Goal: Information Seeking & Learning: Check status

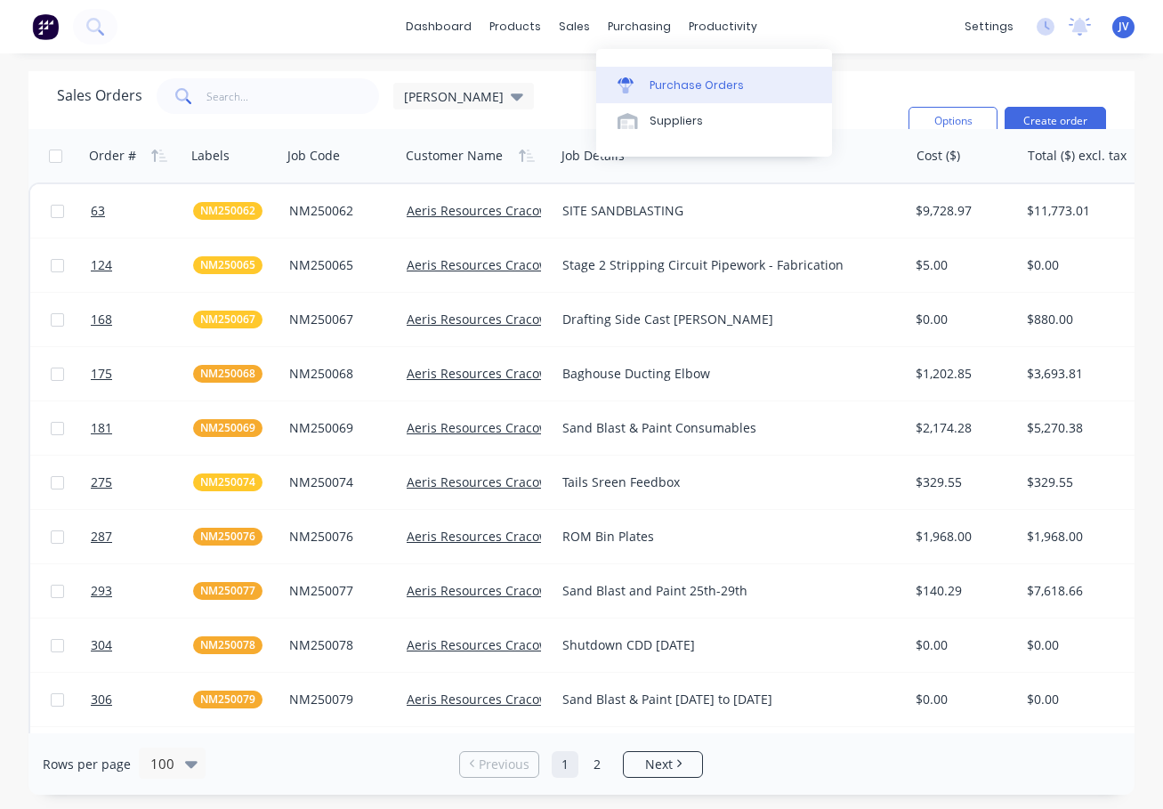
click at [692, 85] on div "Purchase Orders" at bounding box center [697, 85] width 94 height 16
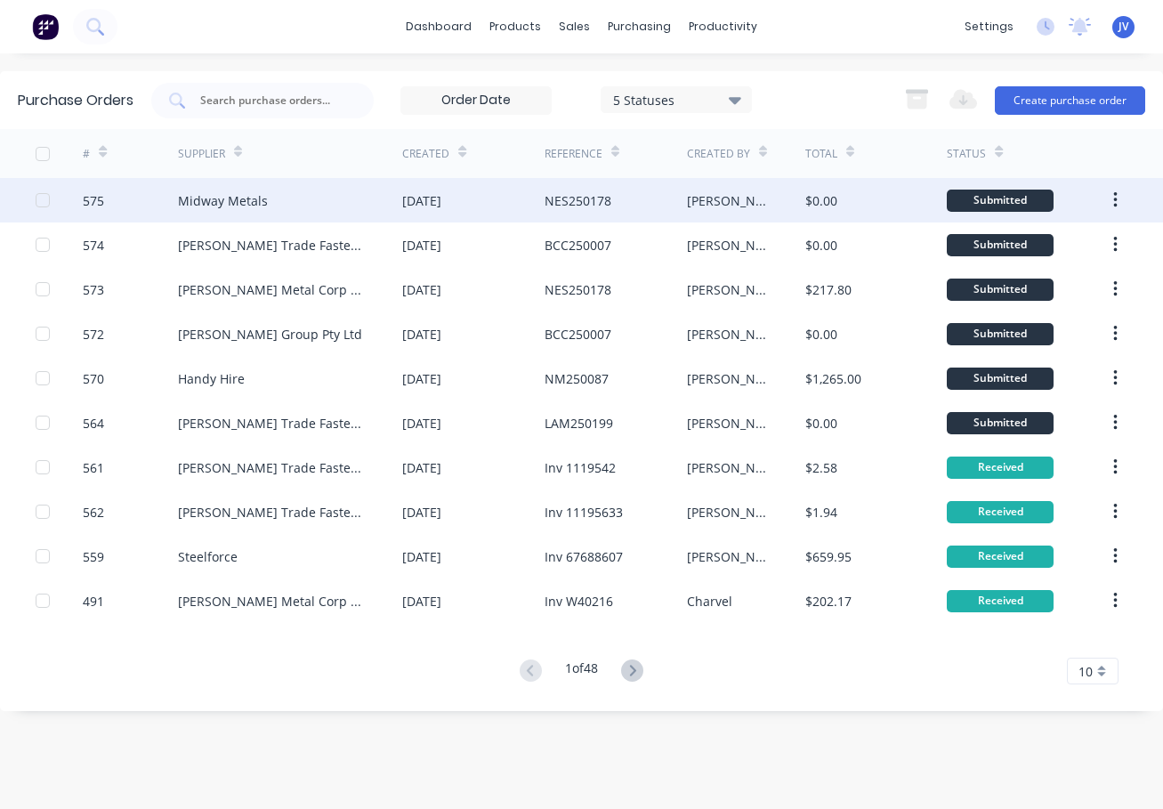
click at [93, 196] on div "575" at bounding box center [93, 200] width 21 height 19
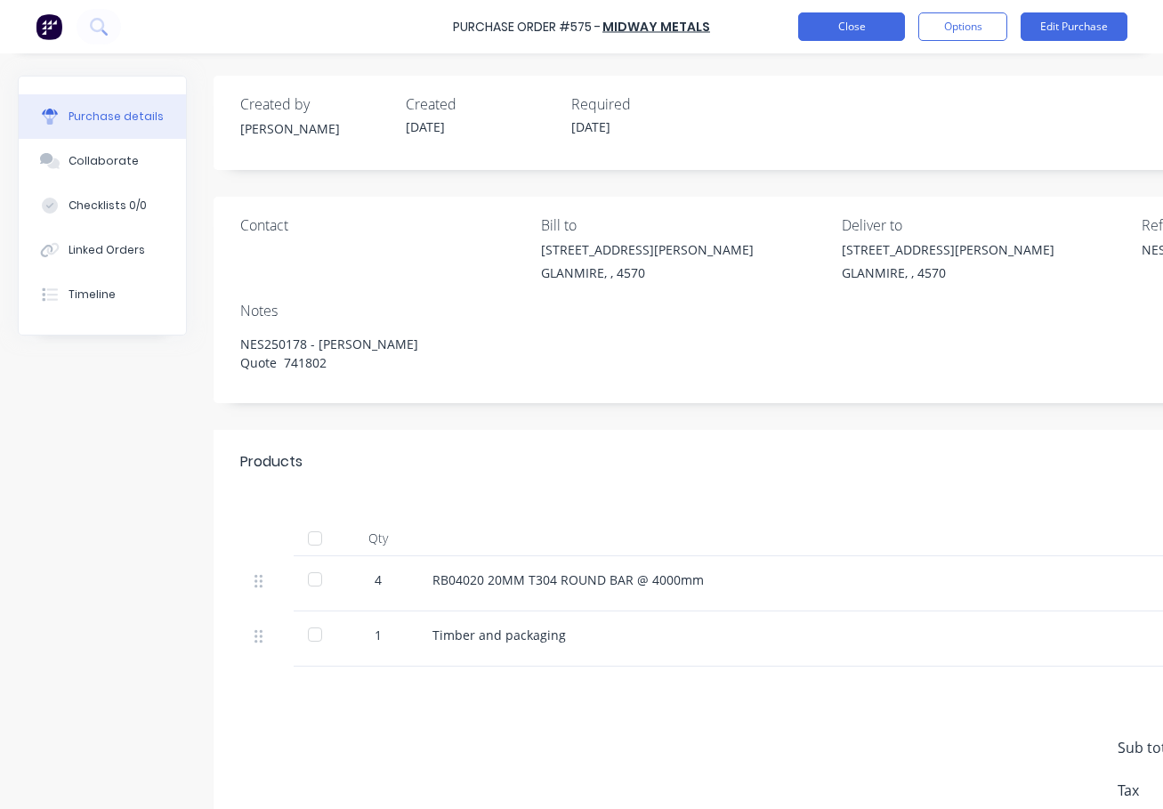
click at [841, 27] on button "Close" at bounding box center [851, 26] width 107 height 28
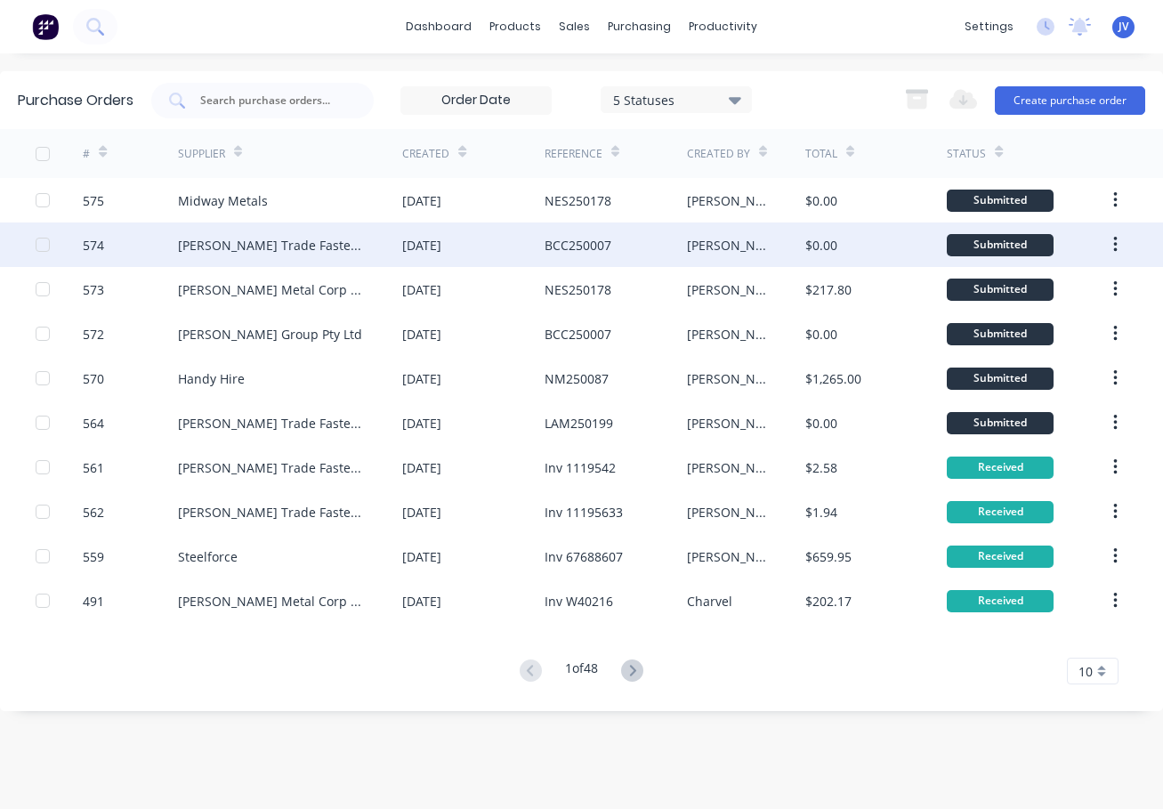
click at [94, 240] on div "574" at bounding box center [93, 245] width 21 height 19
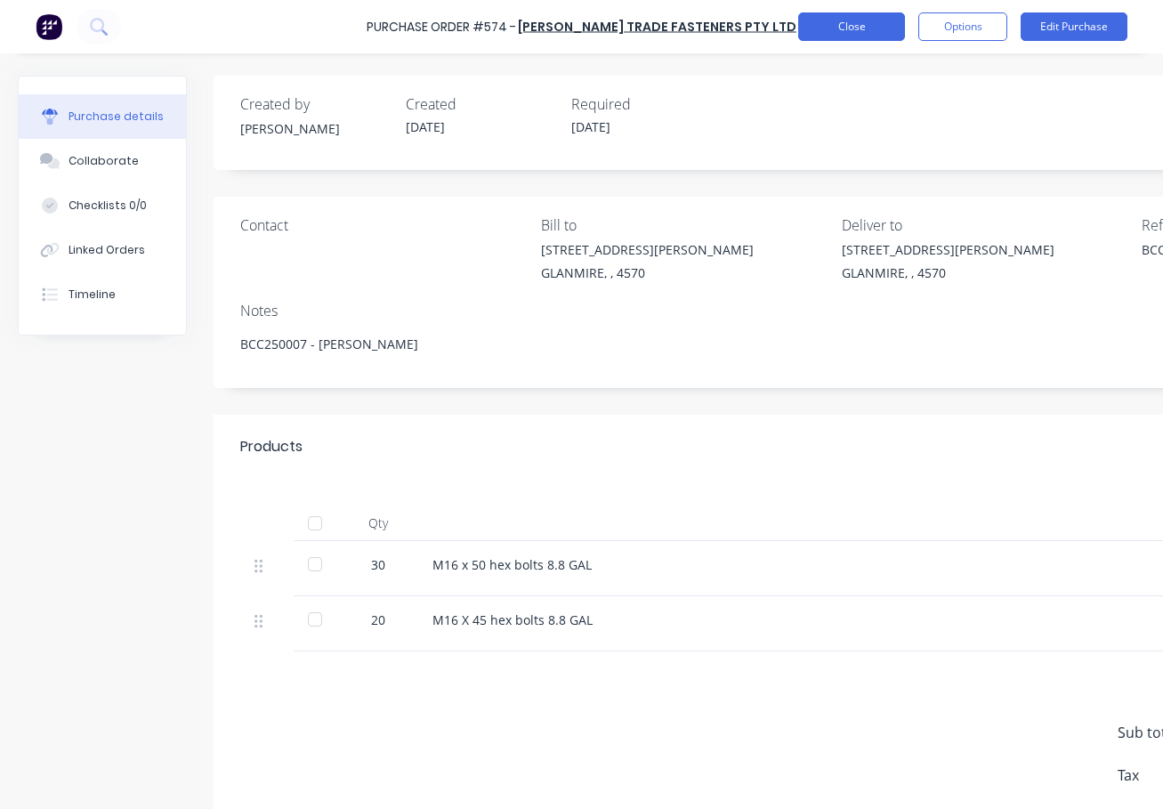
click at [858, 31] on button "Close" at bounding box center [851, 26] width 107 height 28
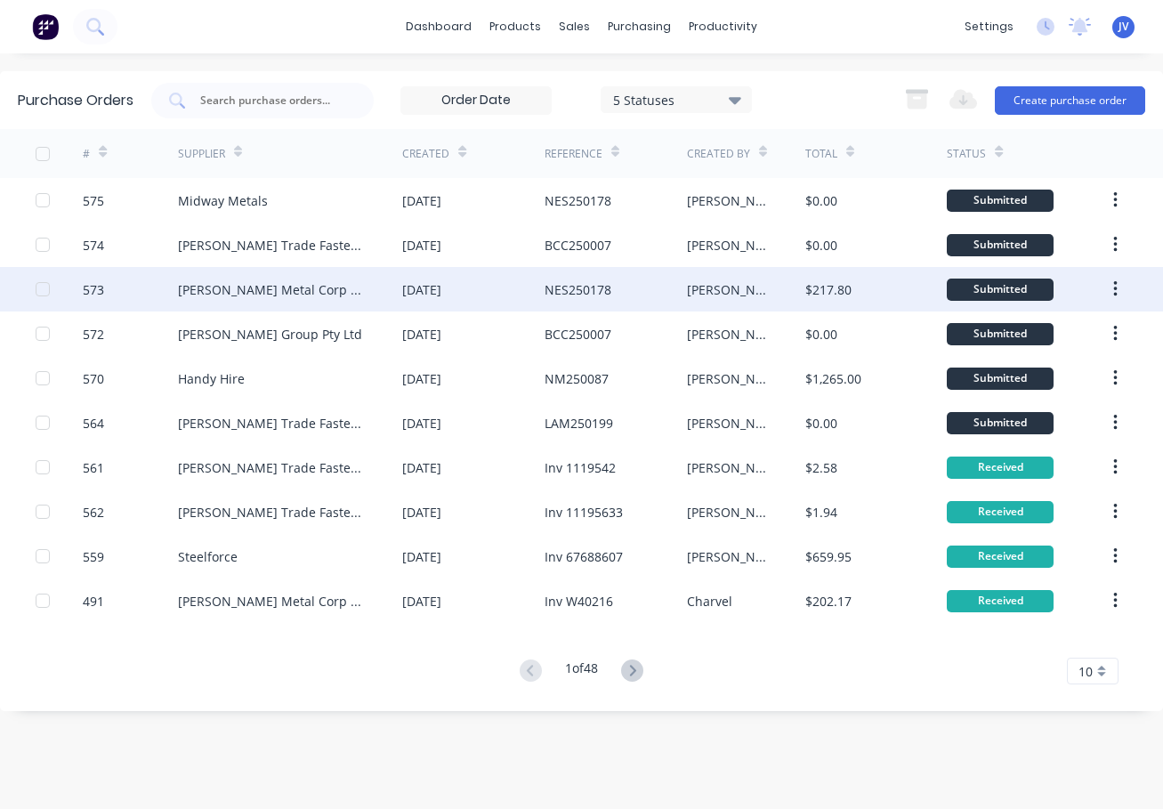
click at [101, 289] on div "573" at bounding box center [93, 289] width 21 height 19
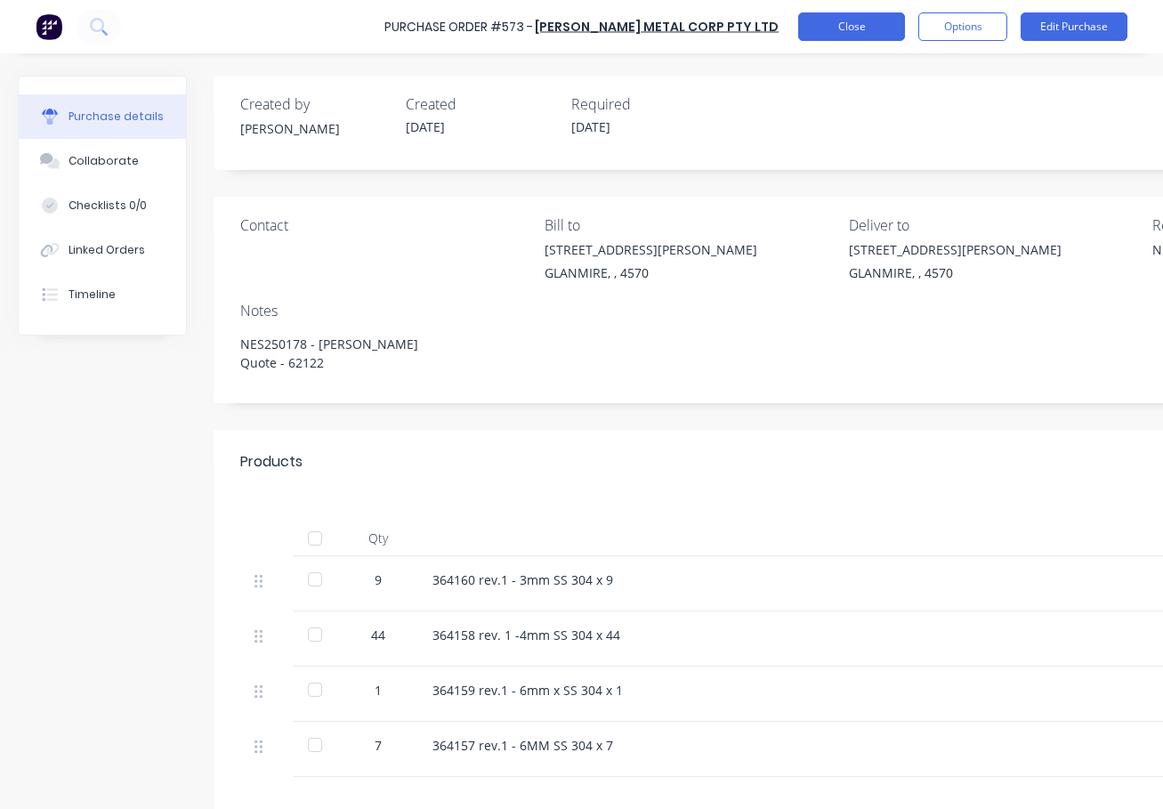
click at [861, 26] on button "Close" at bounding box center [851, 26] width 107 height 28
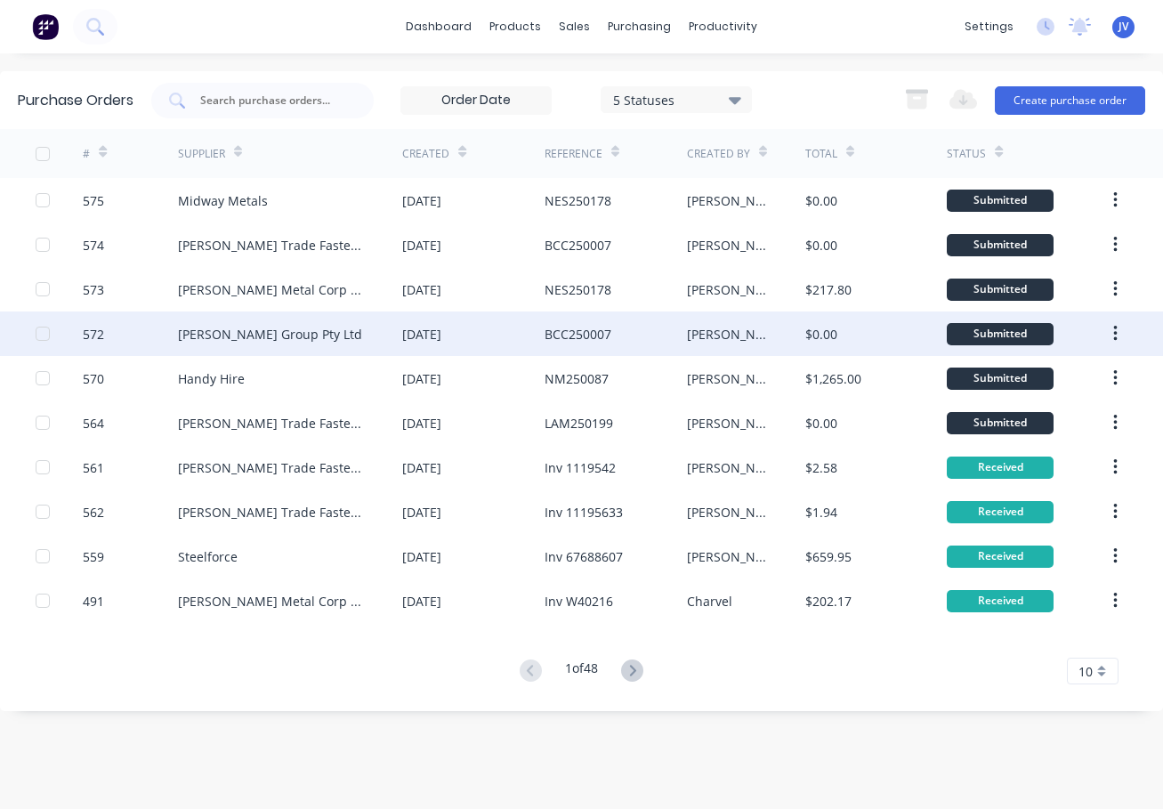
click at [88, 333] on div "572" at bounding box center [93, 334] width 21 height 19
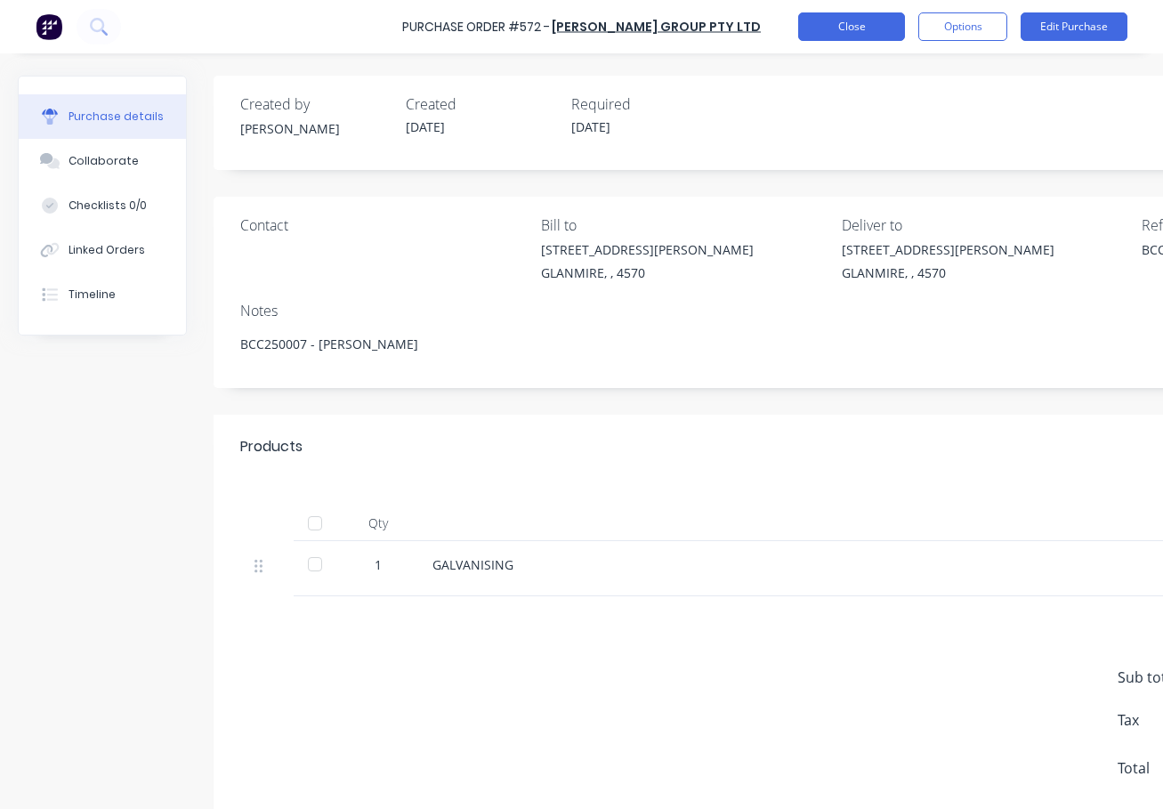
click at [846, 25] on button "Close" at bounding box center [851, 26] width 107 height 28
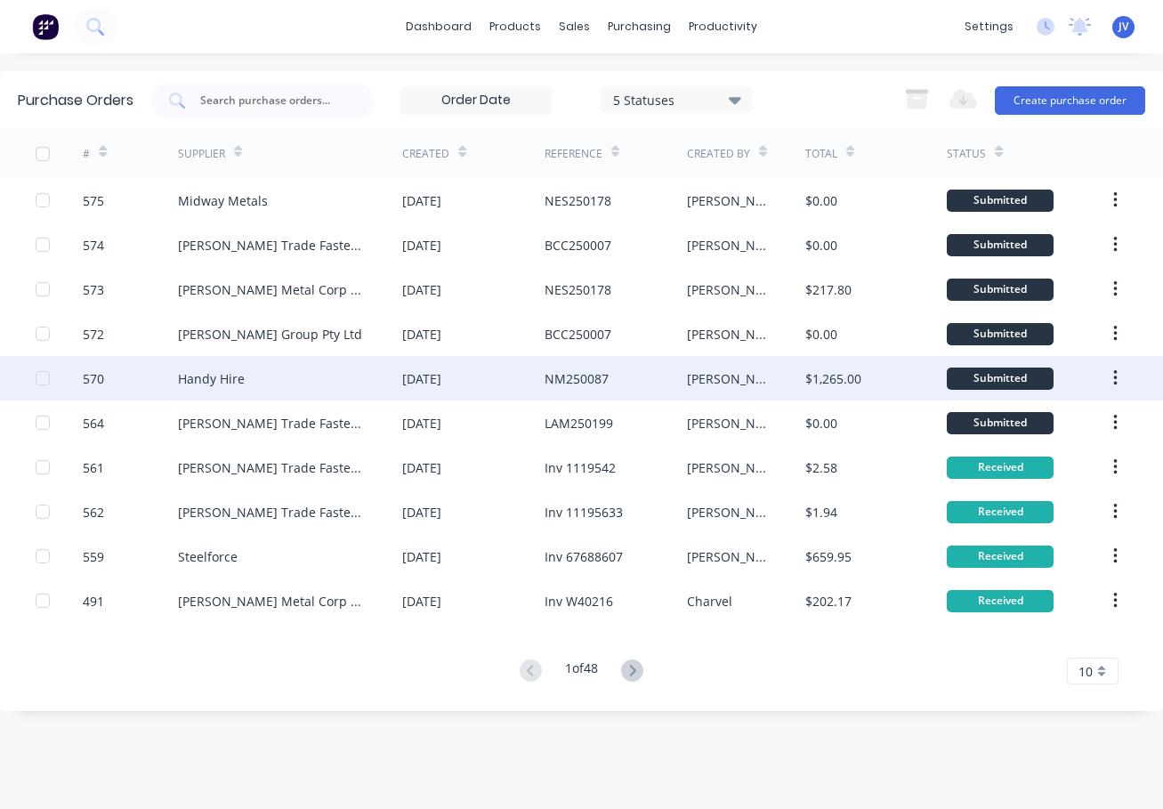
click at [94, 376] on div "570" at bounding box center [93, 378] width 21 height 19
type textarea "x"
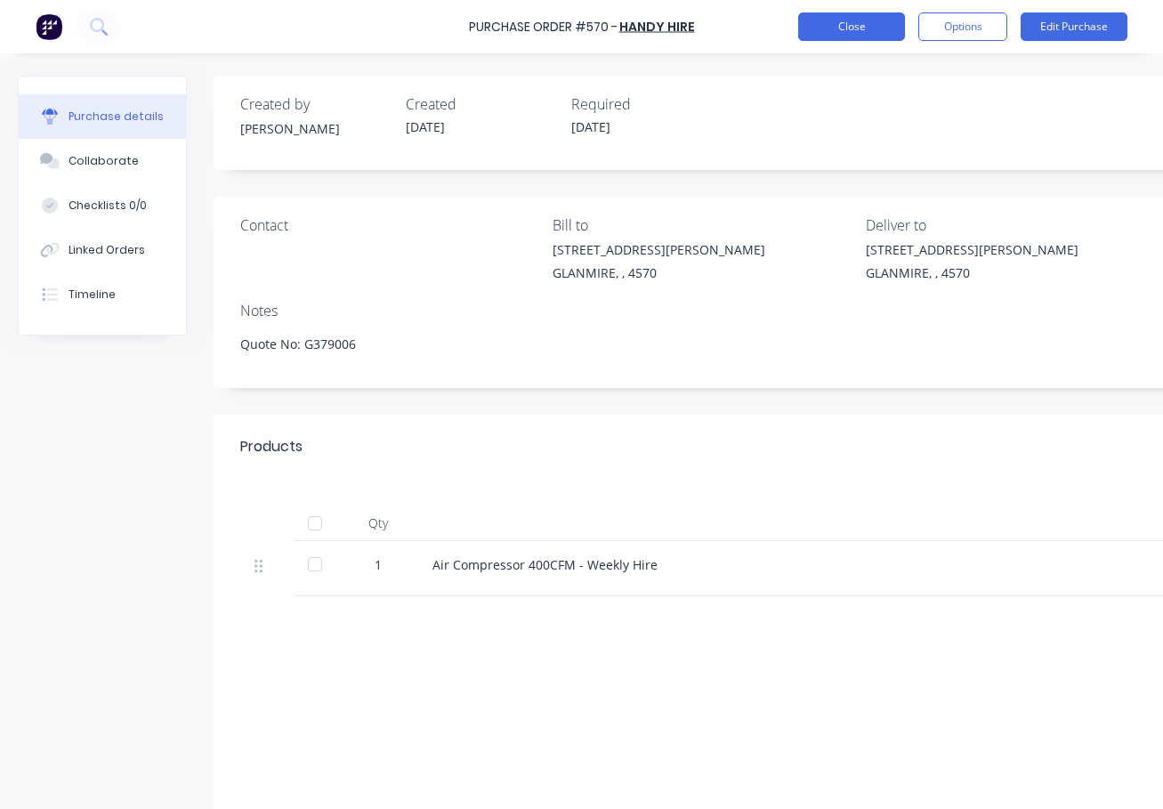
click at [871, 28] on button "Close" at bounding box center [851, 26] width 107 height 28
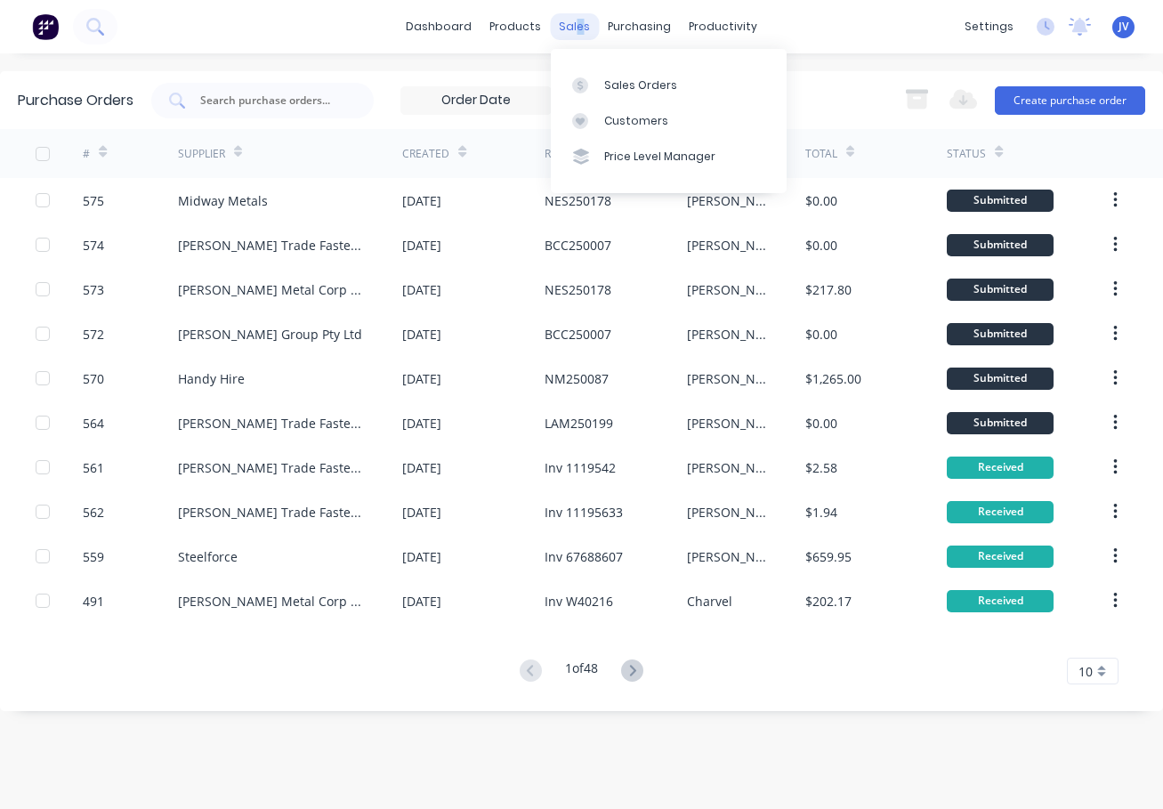
click at [577, 25] on div "sales" at bounding box center [574, 26] width 49 height 27
click at [632, 86] on div "Sales Orders" at bounding box center [640, 85] width 73 height 16
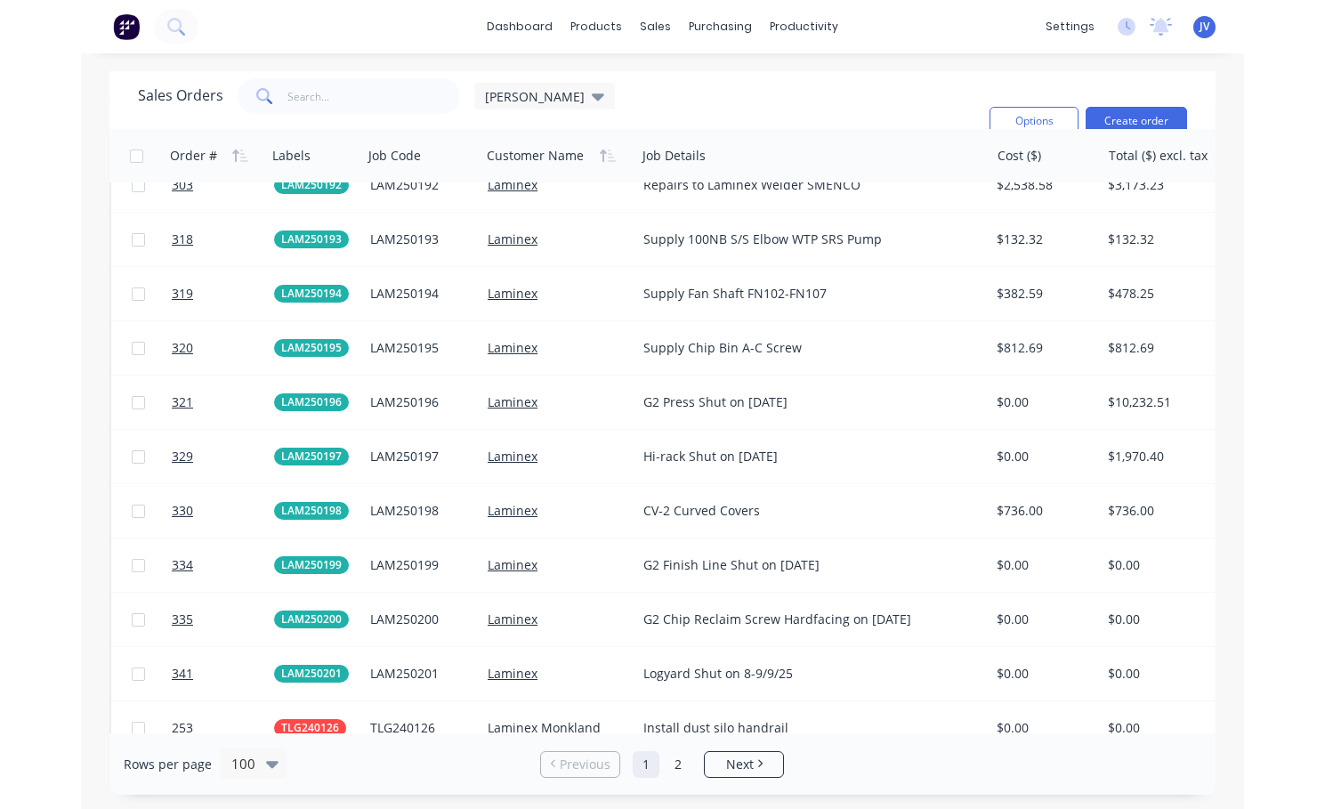
scroll to position [3392, 0]
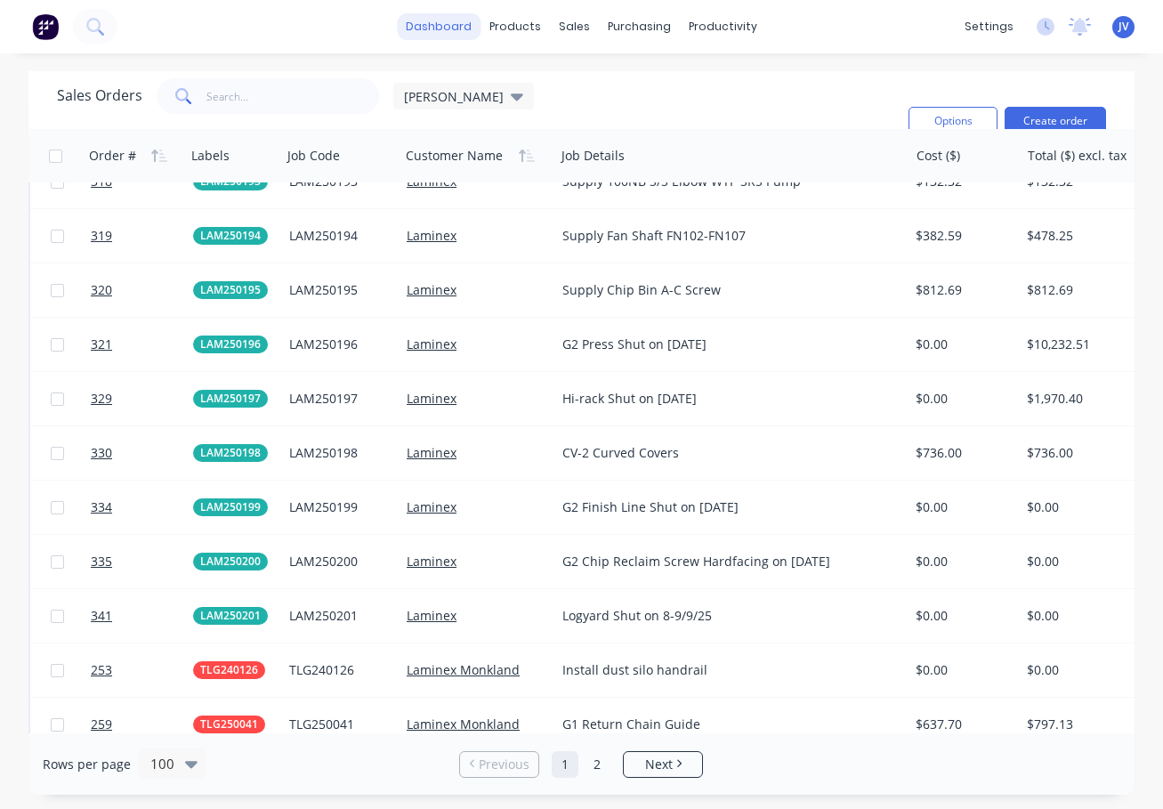
click at [428, 36] on link "dashboard" at bounding box center [439, 26] width 84 height 27
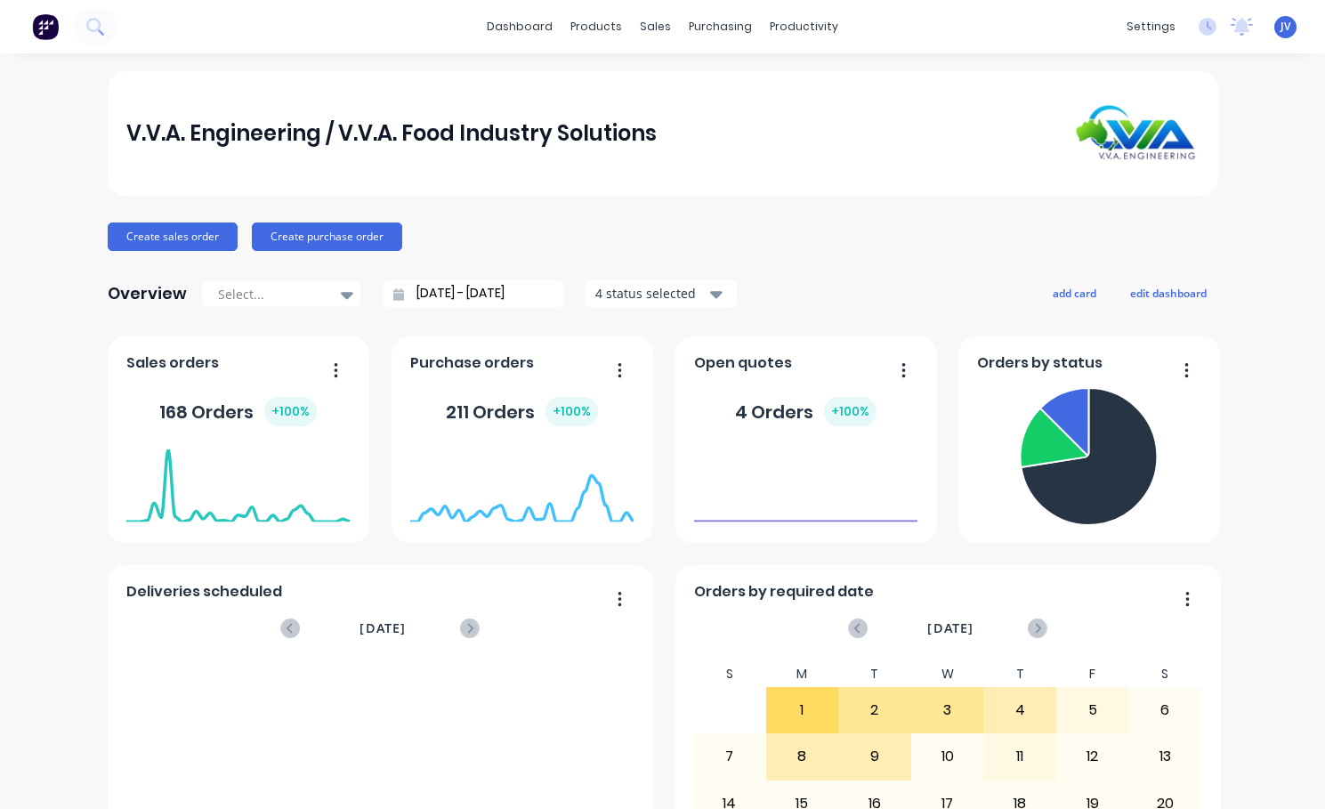
click at [1290, 750] on div "V.V.A. Engineering / V.V.A. Food Industry Solutions Create sales order Create p…" at bounding box center [662, 535] width 1325 height 929
click at [1283, 777] on icon "Open Intercom Messenger" at bounding box center [1285, 769] width 20 height 23
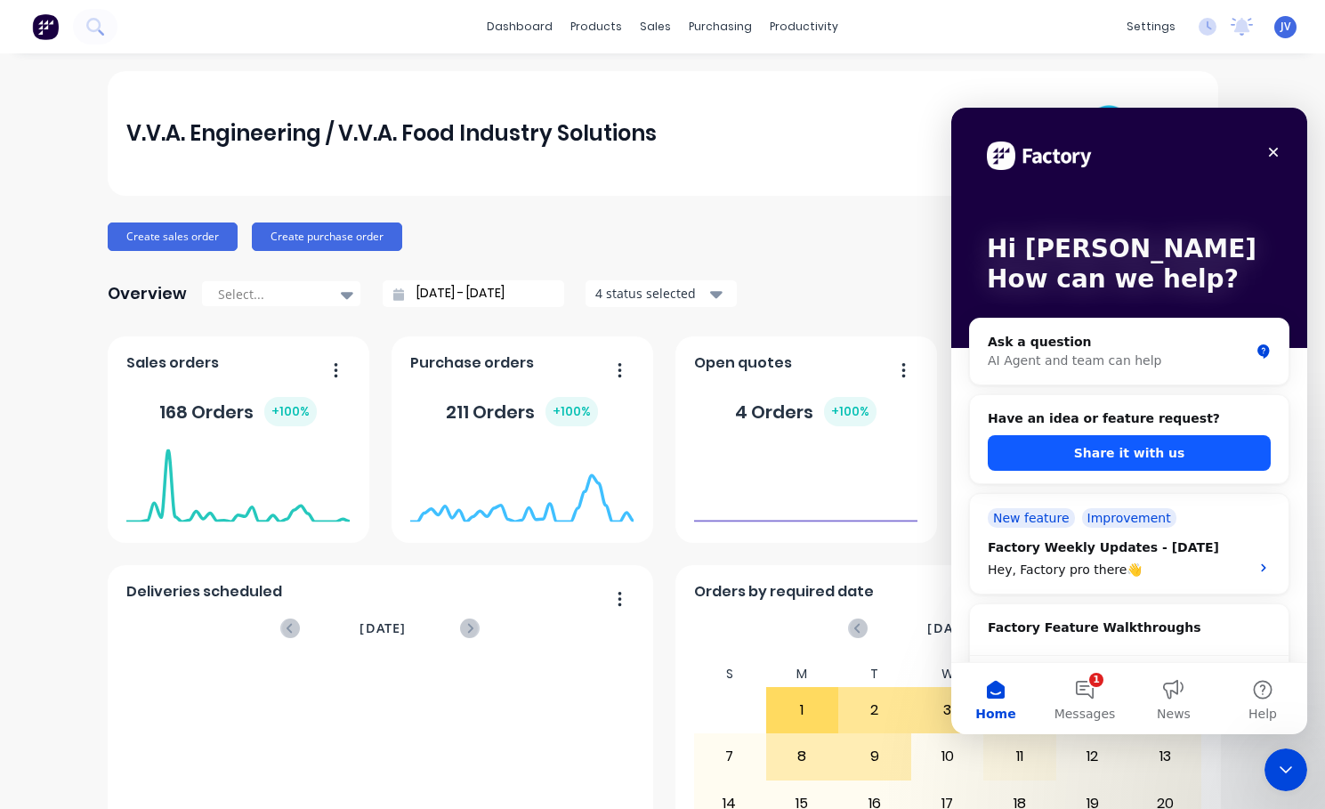
click at [1098, 458] on button "Share it with us" at bounding box center [1129, 453] width 283 height 36
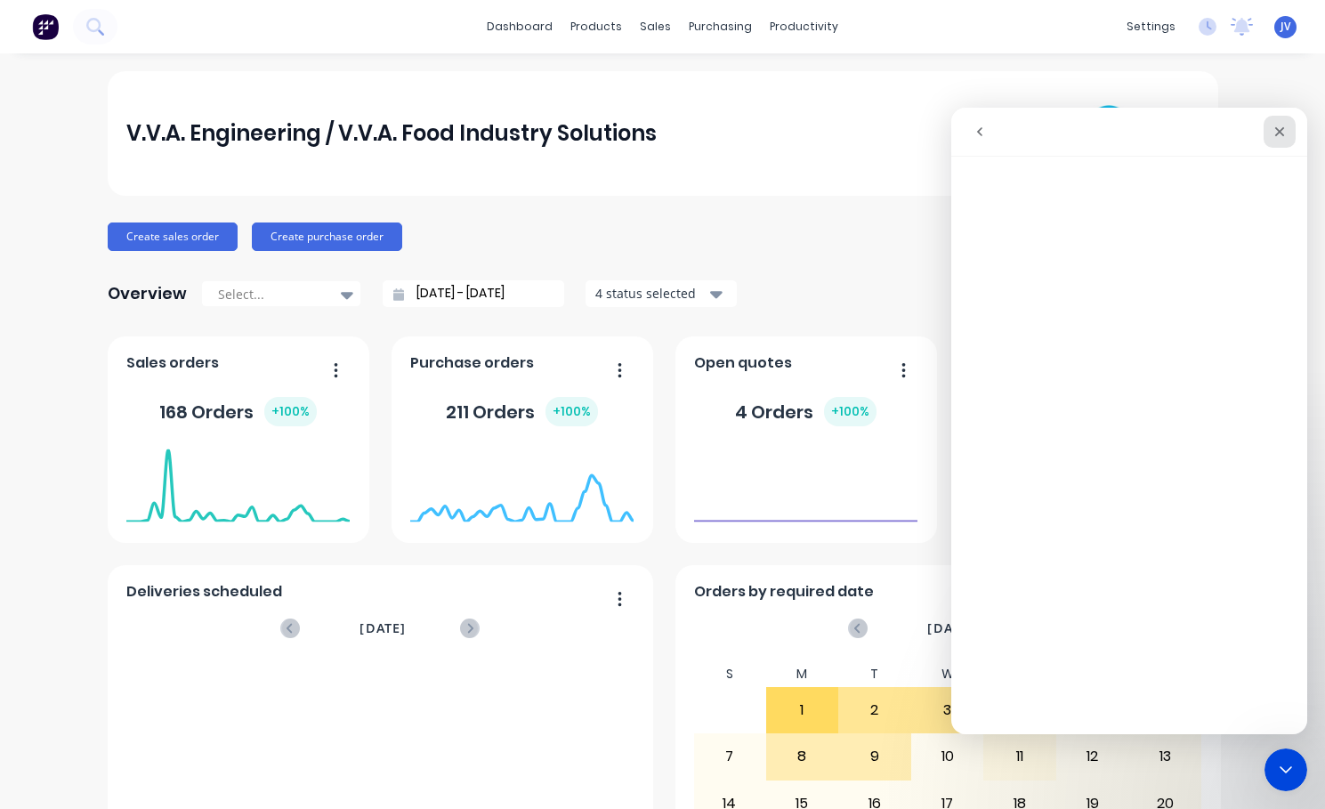
click at [1283, 124] on div "Close" at bounding box center [1280, 132] width 32 height 32
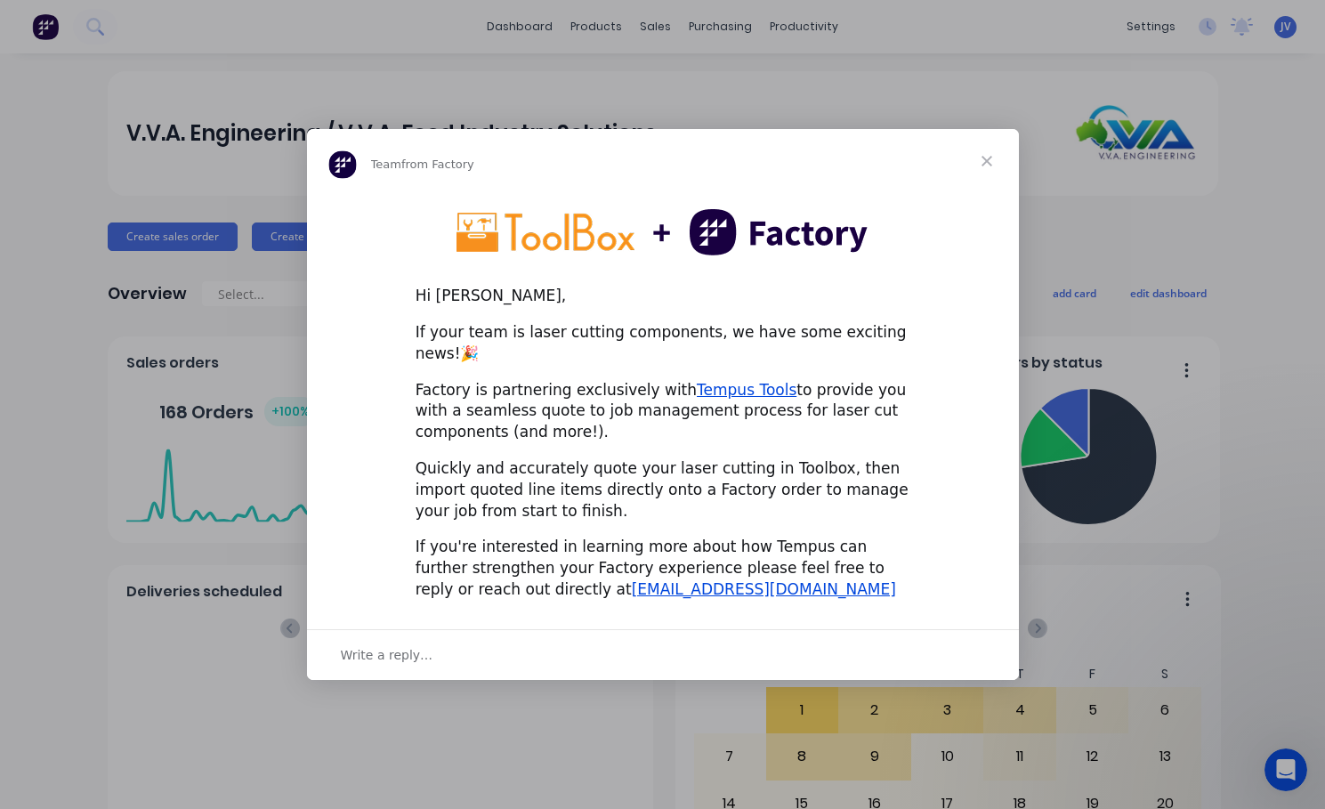
click at [986, 176] on span "Close" at bounding box center [987, 161] width 64 height 64
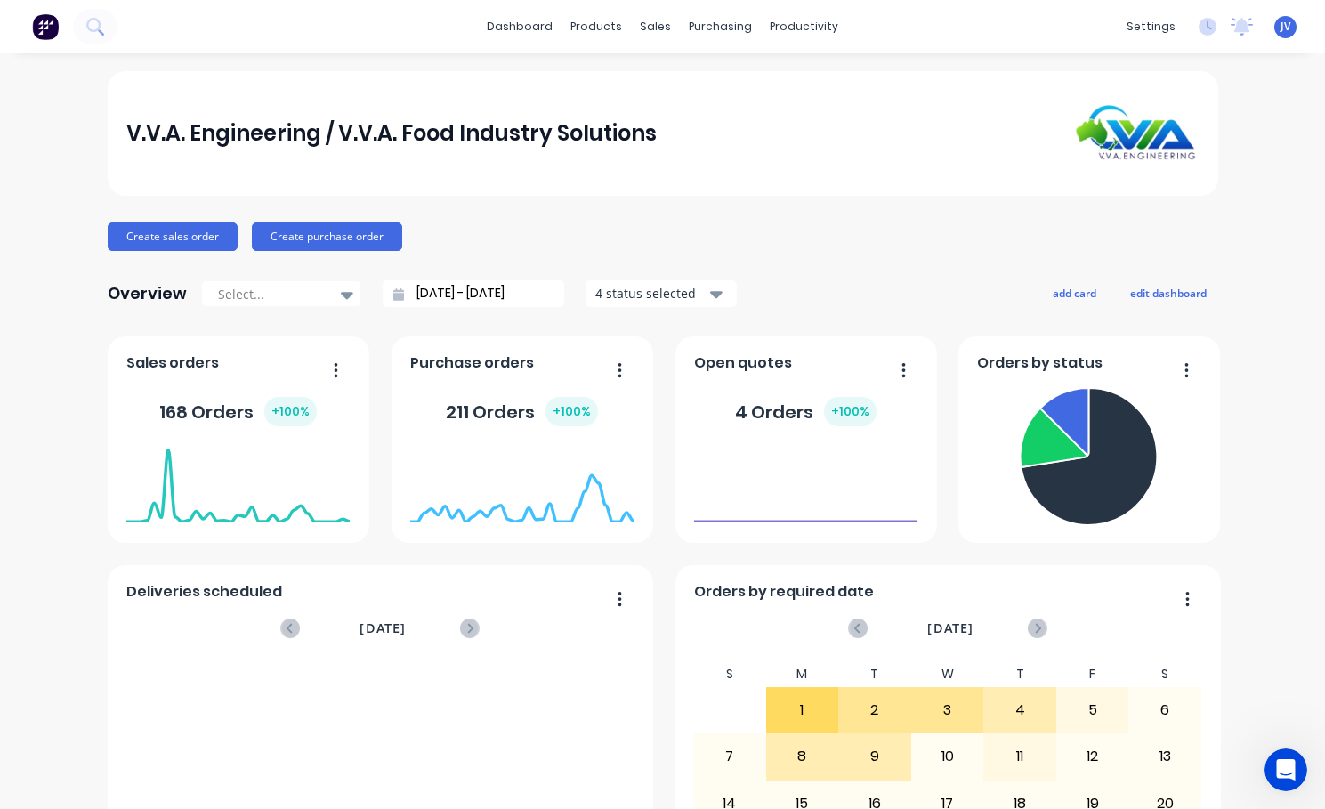
click at [175, 188] on div "V.V.A. Engineering / V.V.A. Food Industry Solutions" at bounding box center [663, 133] width 1111 height 125
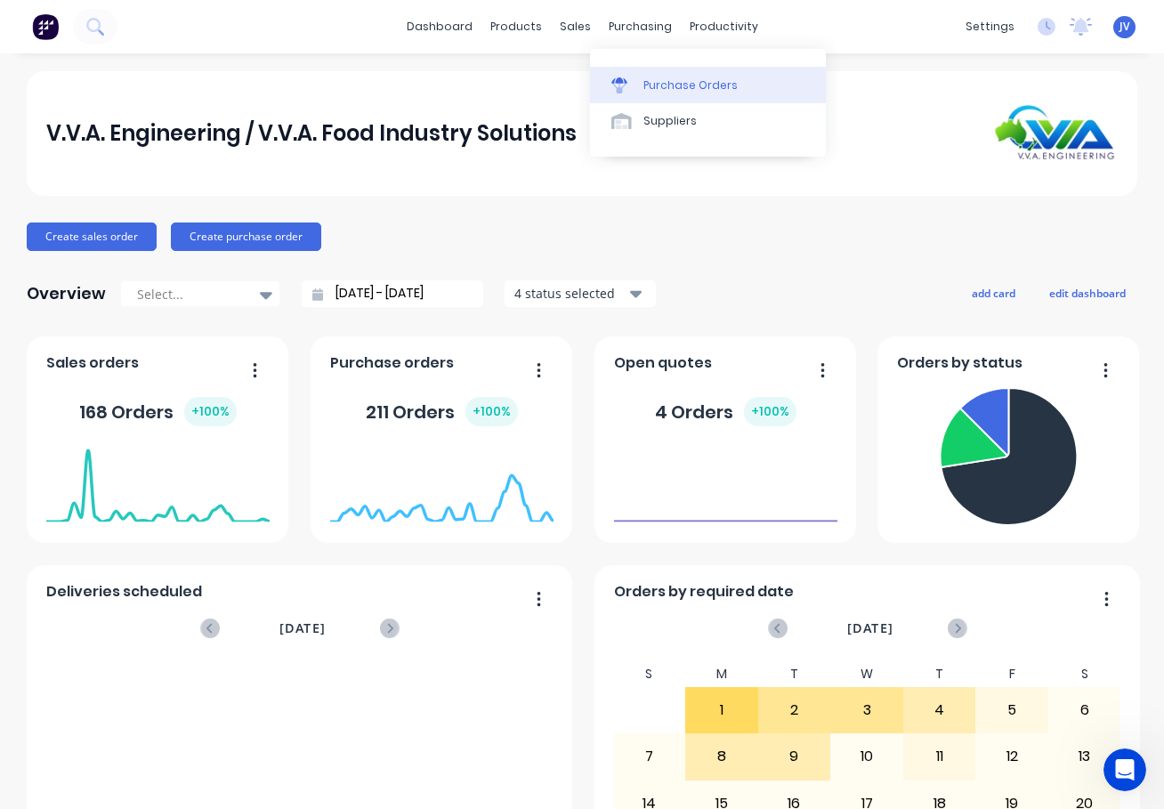
click at [659, 86] on div "Purchase Orders" at bounding box center [690, 85] width 94 height 16
